Goal: Information Seeking & Learning: Learn about a topic

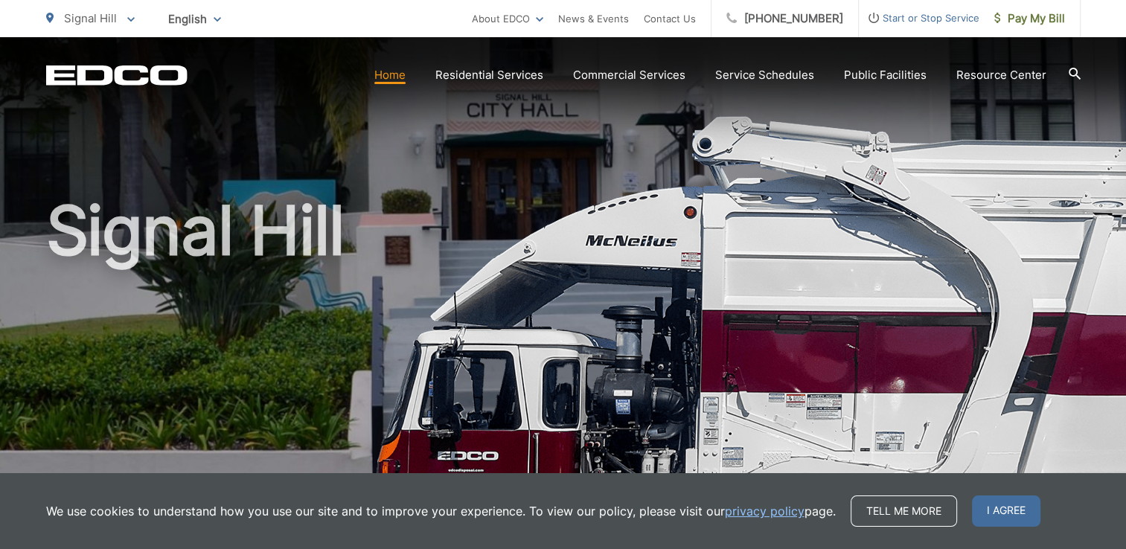
click at [1072, 70] on icon at bounding box center [1075, 74] width 12 height 12
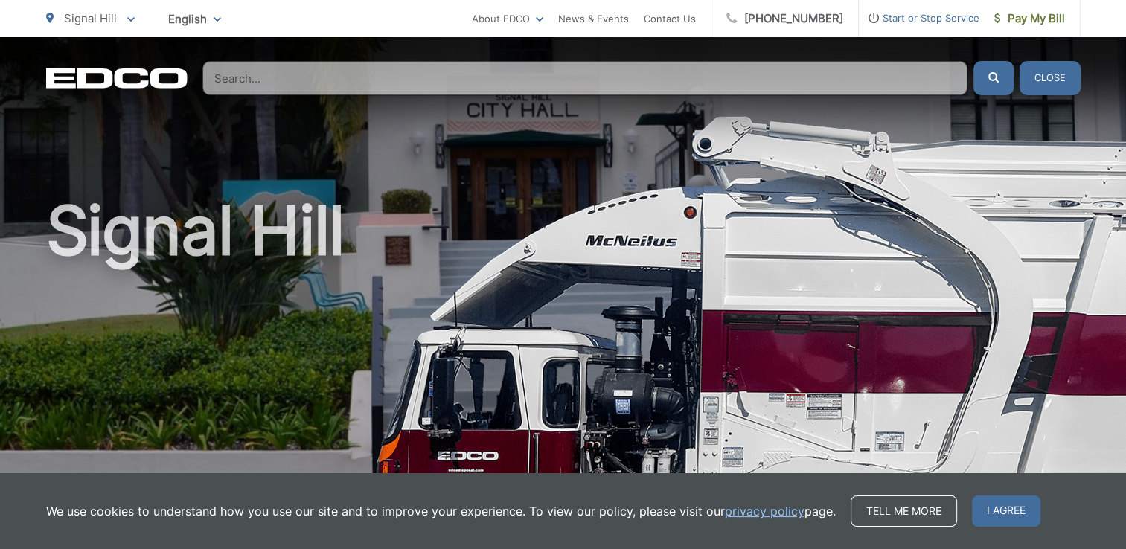
click at [741, 64] on input "Search" at bounding box center [584, 78] width 765 height 34
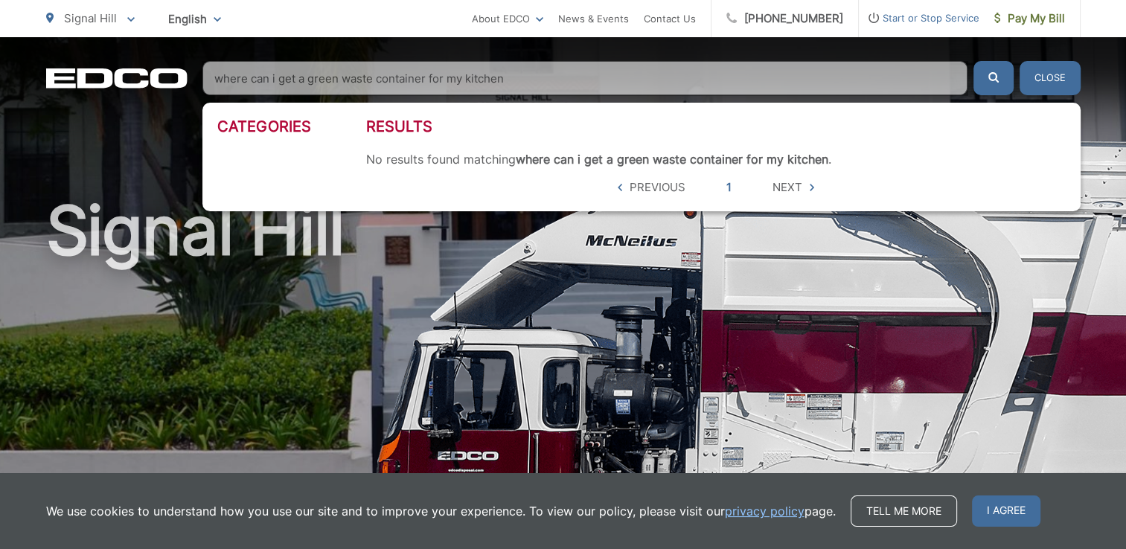
type input "where can i get a green waste container for my kitchen"
click at [974, 61] on button "submit" at bounding box center [994, 78] width 40 height 34
click at [1045, 77] on button "Close" at bounding box center [1050, 78] width 61 height 34
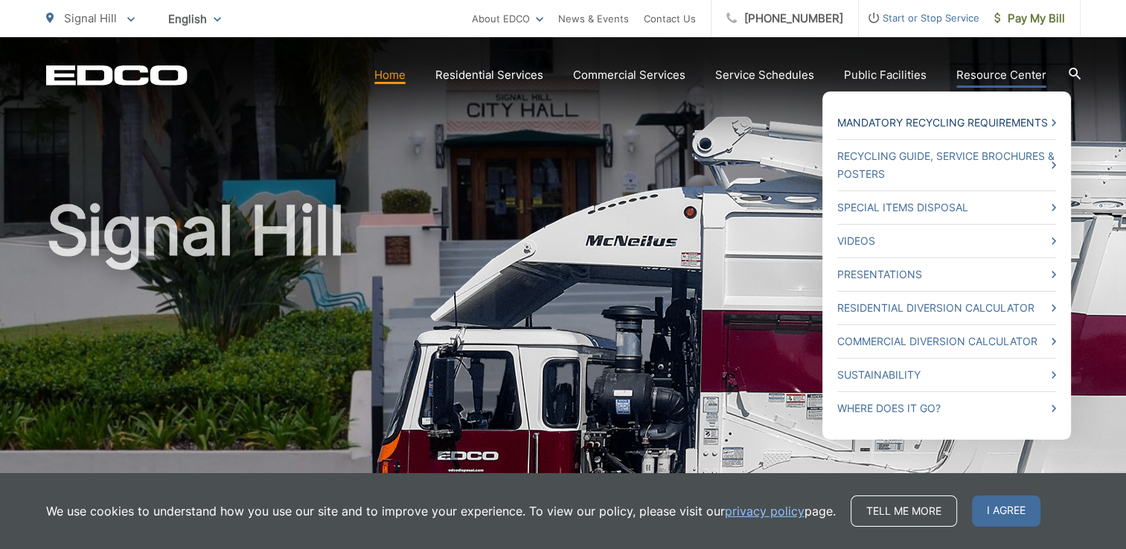
click at [960, 124] on link "Mandatory Recycling Requirements" at bounding box center [947, 123] width 219 height 18
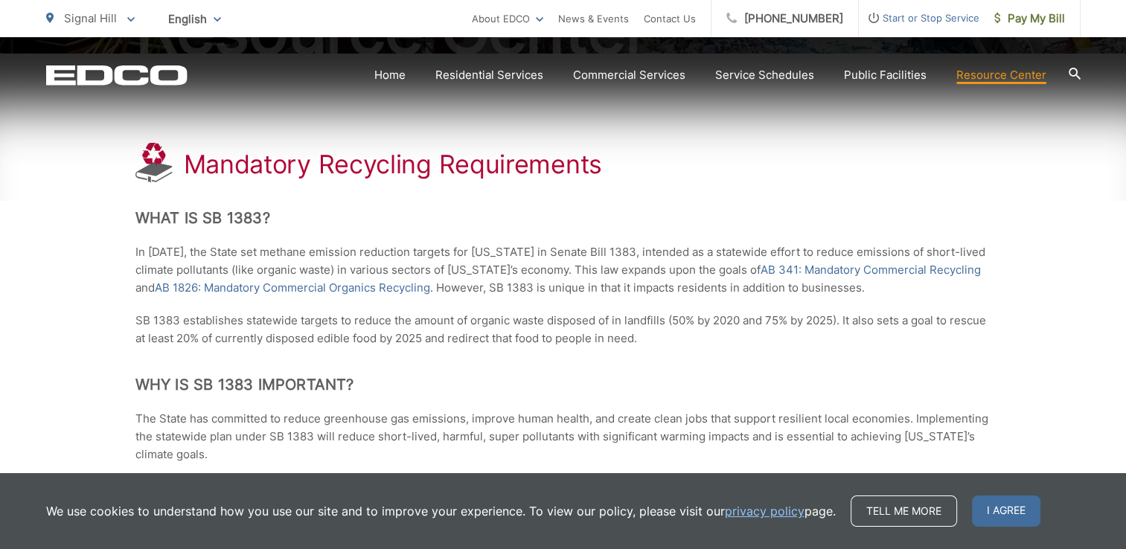
scroll to position [298, 0]
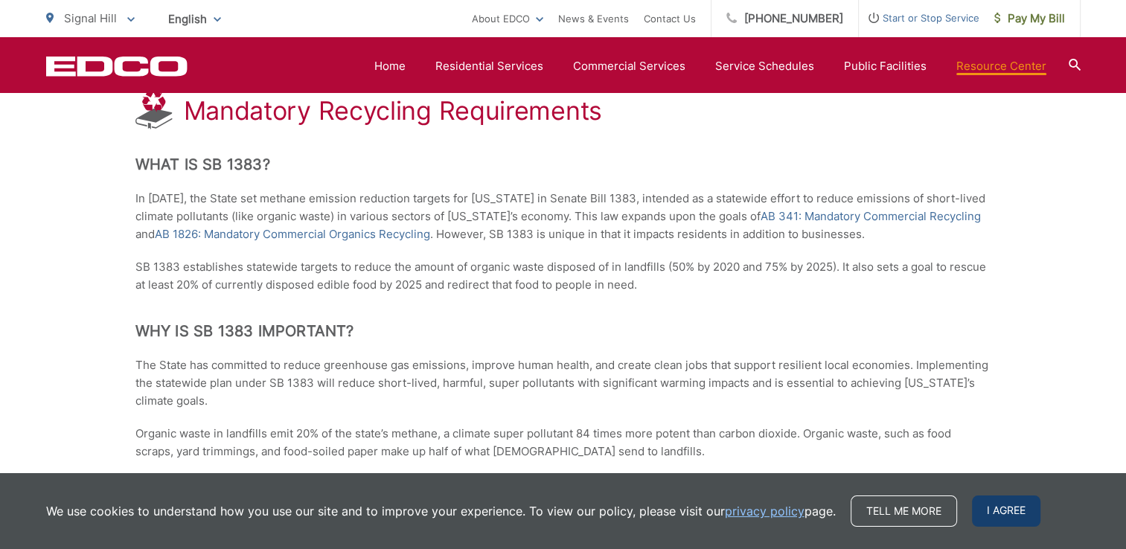
click at [998, 502] on span "I agree" at bounding box center [1006, 511] width 68 height 31
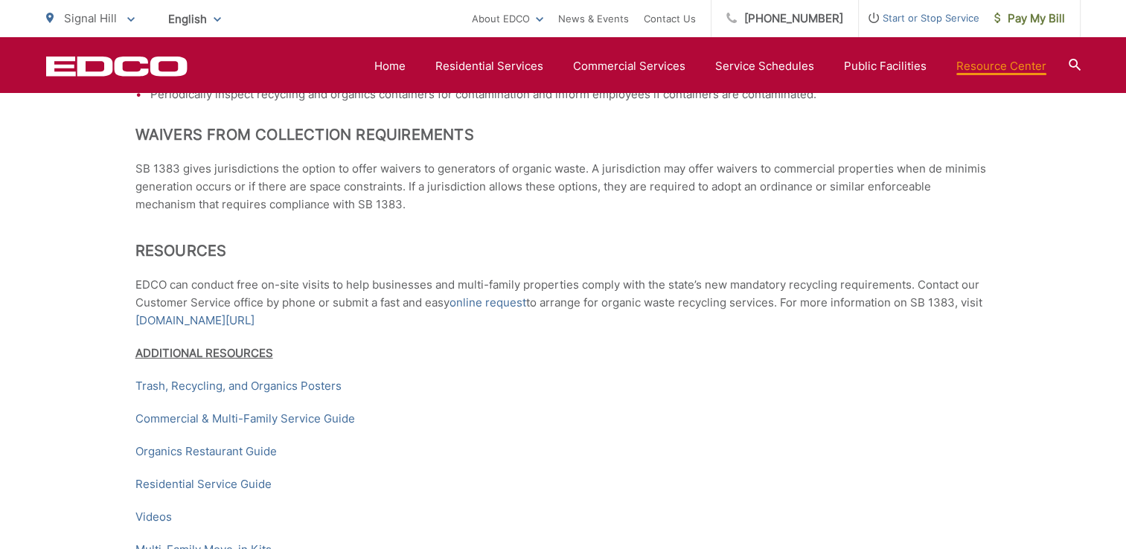
scroll to position [2159, 0]
click at [196, 328] on link "[DOMAIN_NAME][URL]" at bounding box center [194, 319] width 119 height 18
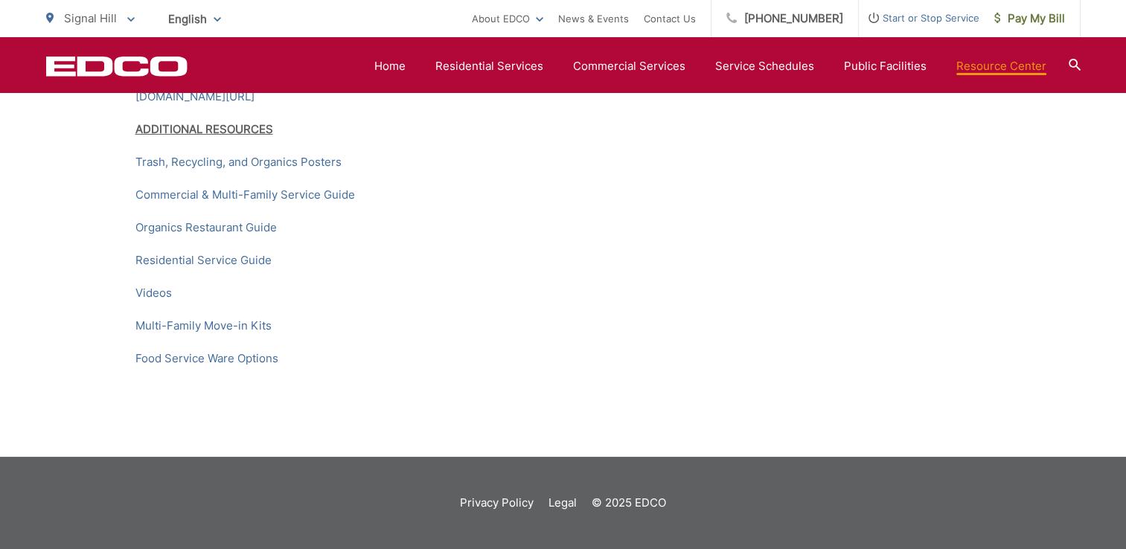
scroll to position [2382, 0]
click at [187, 335] on link "Multi-Family Move-in Kits" at bounding box center [203, 326] width 136 height 18
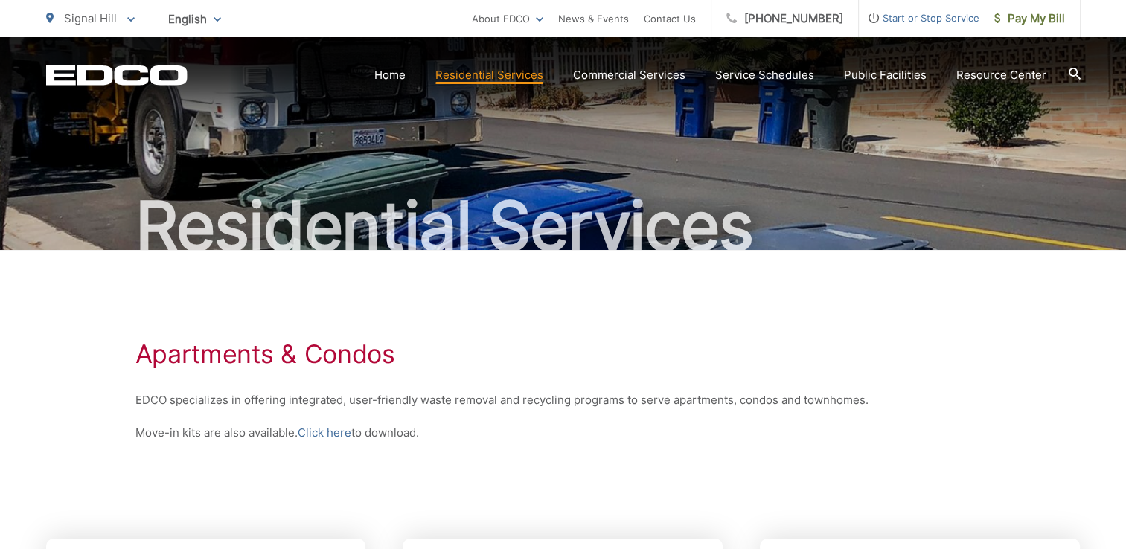
scroll to position [74, 0]
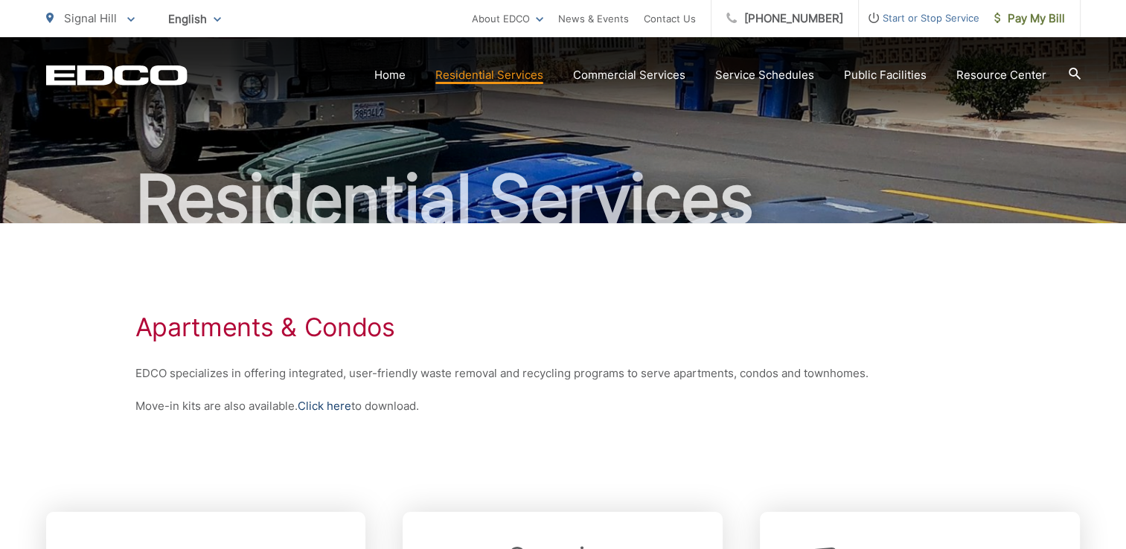
click at [330, 407] on link "Click here" at bounding box center [325, 407] width 54 height 18
